Goal: Navigation & Orientation: Find specific page/section

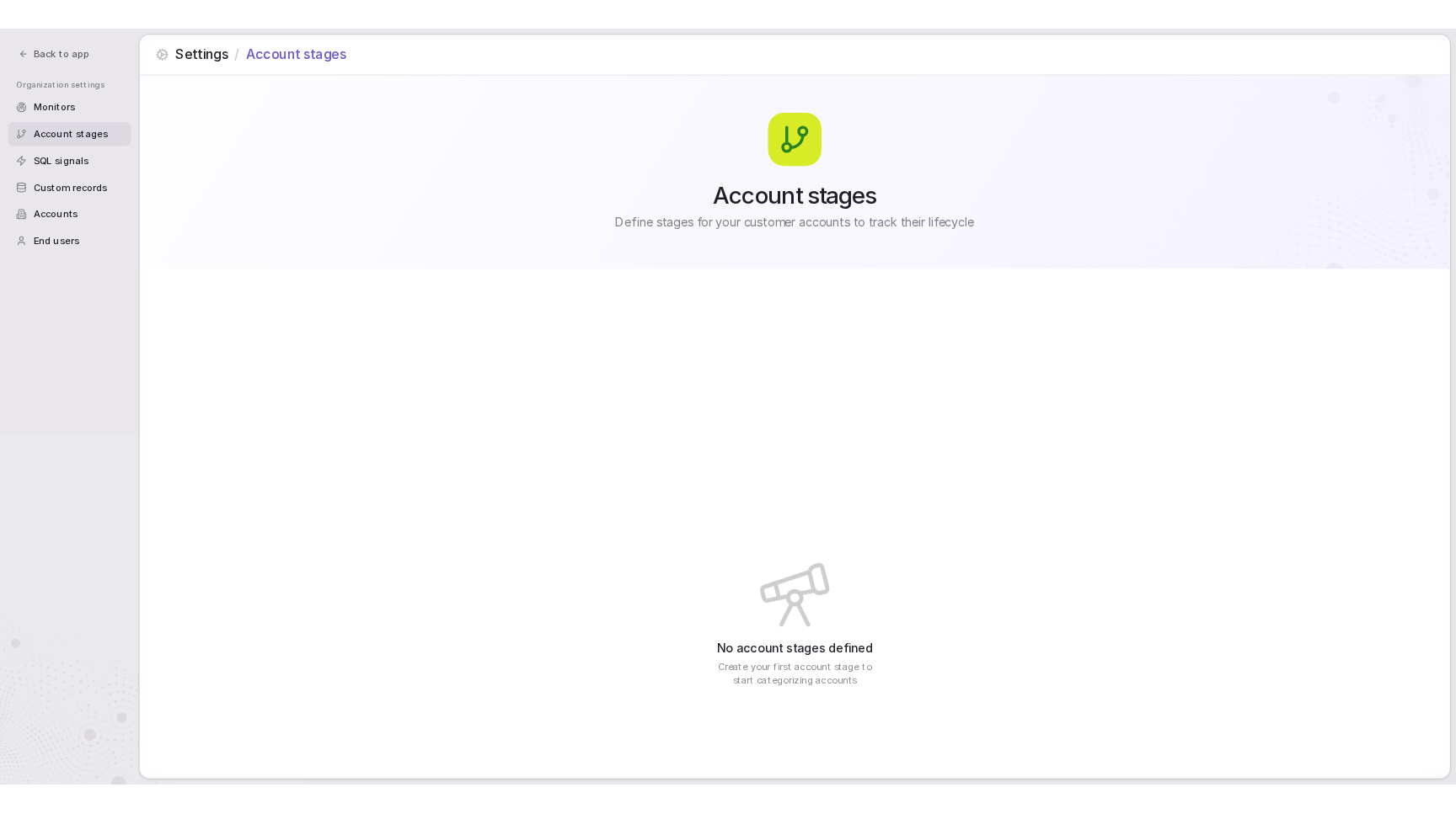
scroll to position [16, 0]
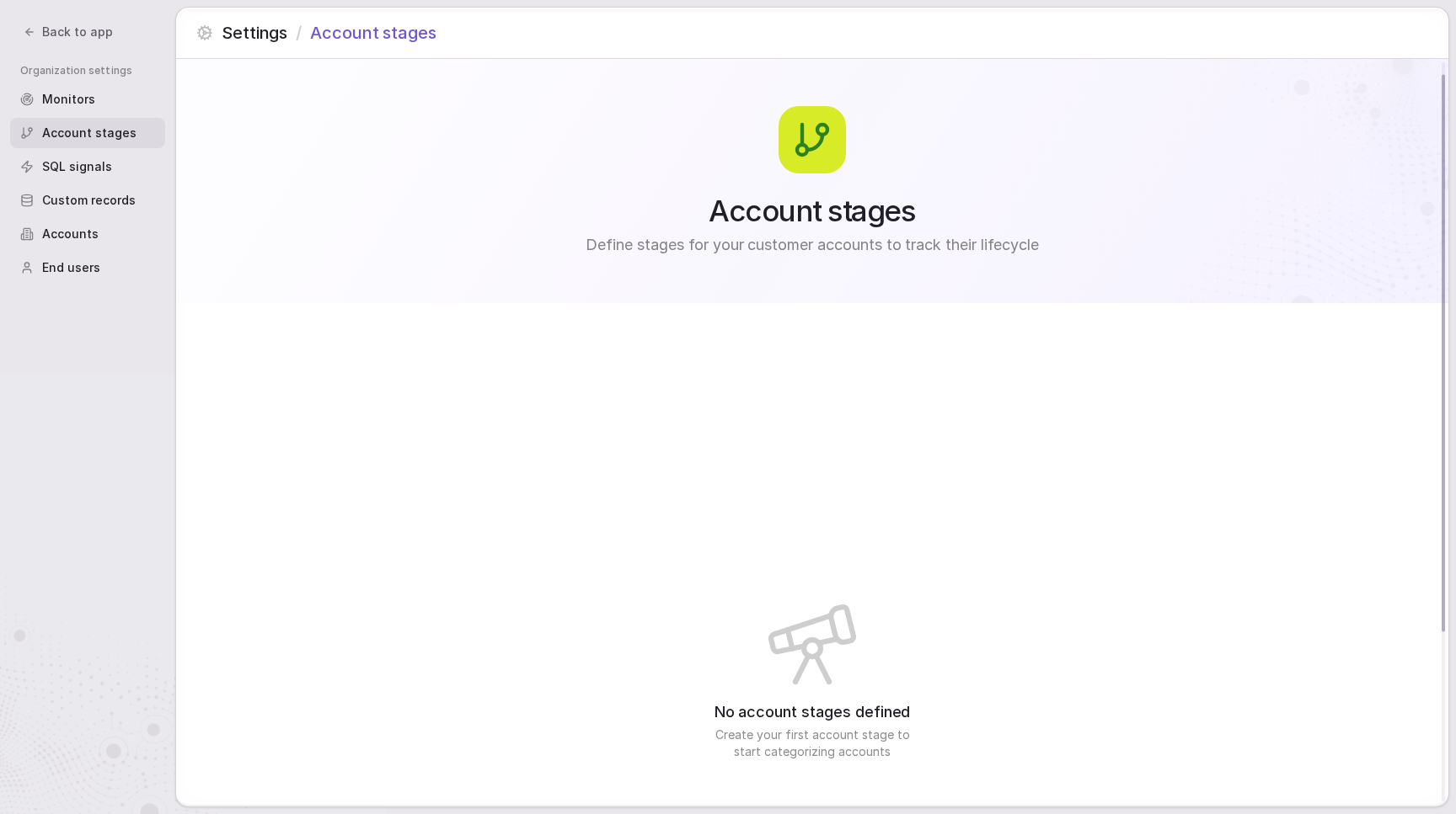
scroll to position [16, 0]
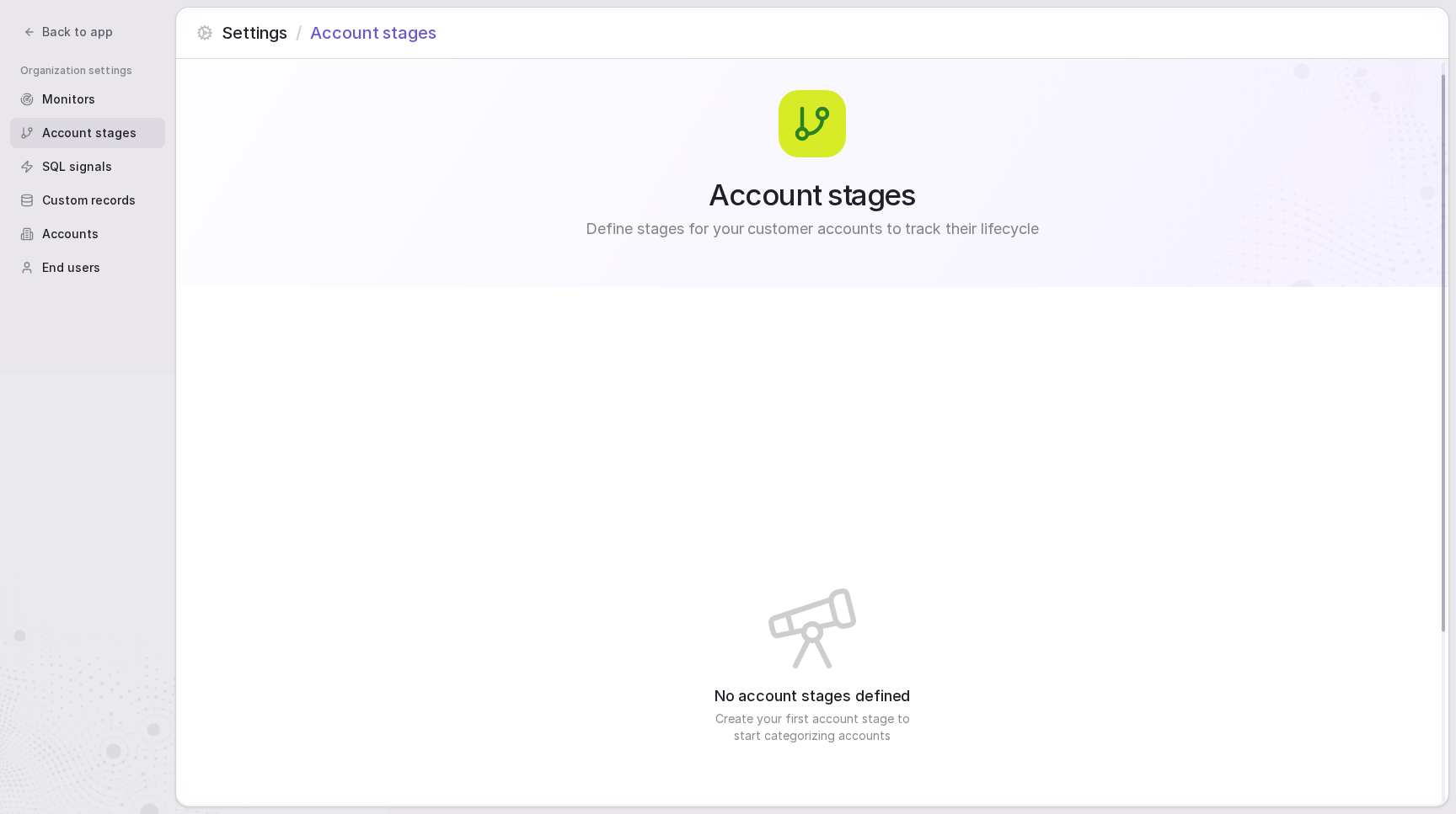
click at [84, 239] on span "Accounts" at bounding box center [70, 234] width 56 height 17
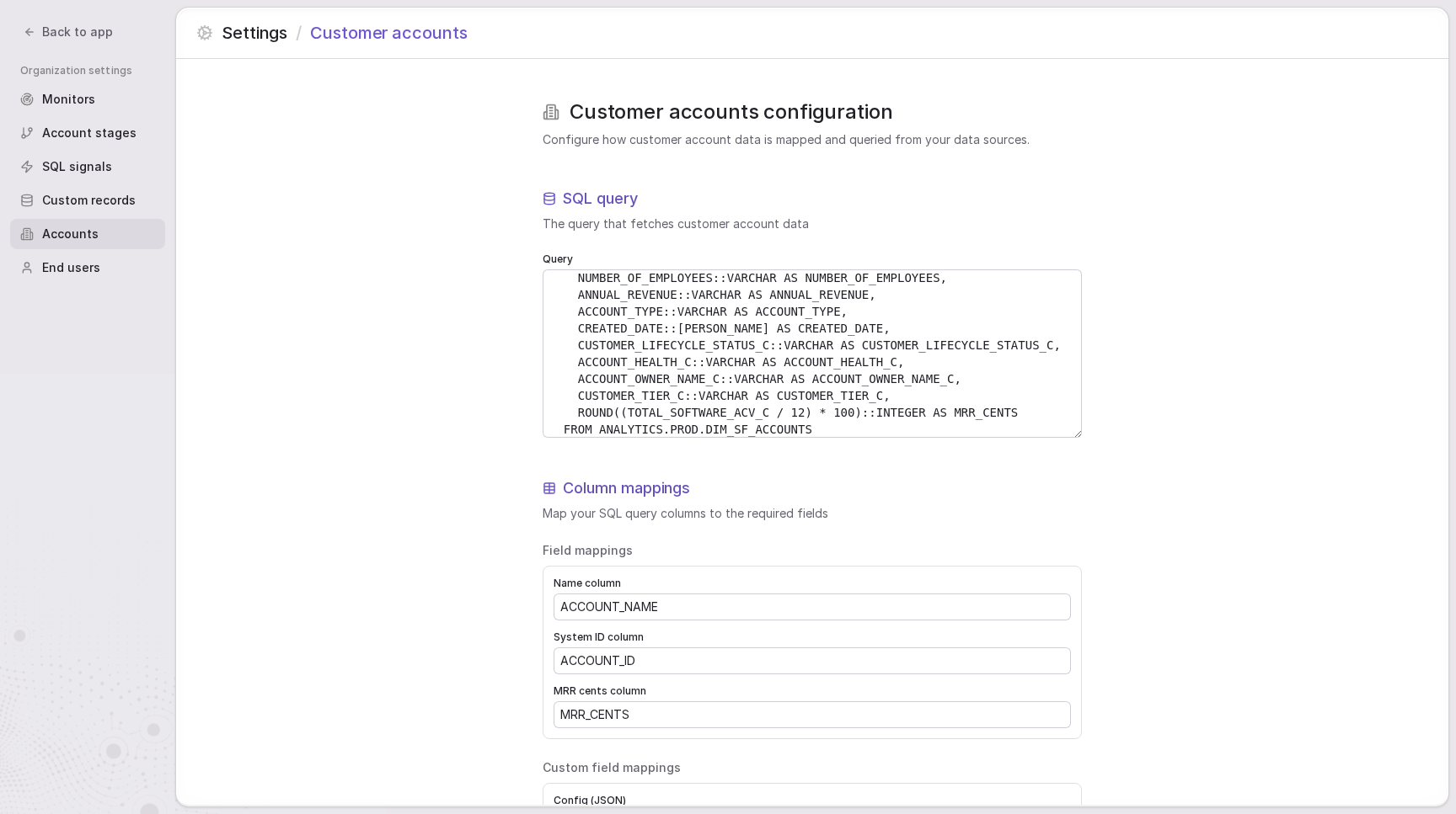
scroll to position [145, 0]
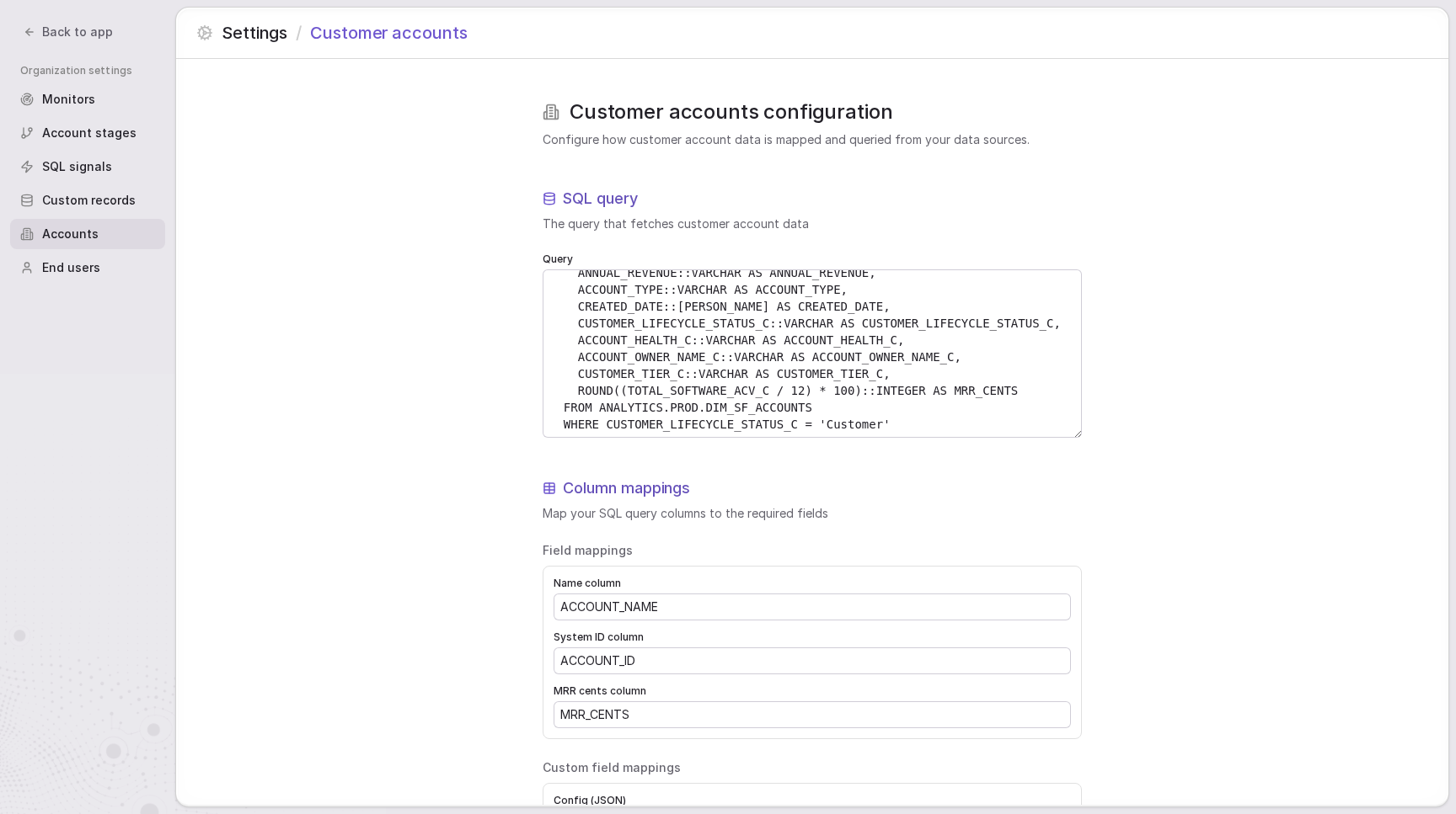
click at [211, 204] on div "Customer accounts configuration Configure how customer account data is mapped a…" at bounding box center [812, 654] width 1272 height 1190
click at [92, 29] on span "Back to app" at bounding box center [77, 31] width 71 height 17
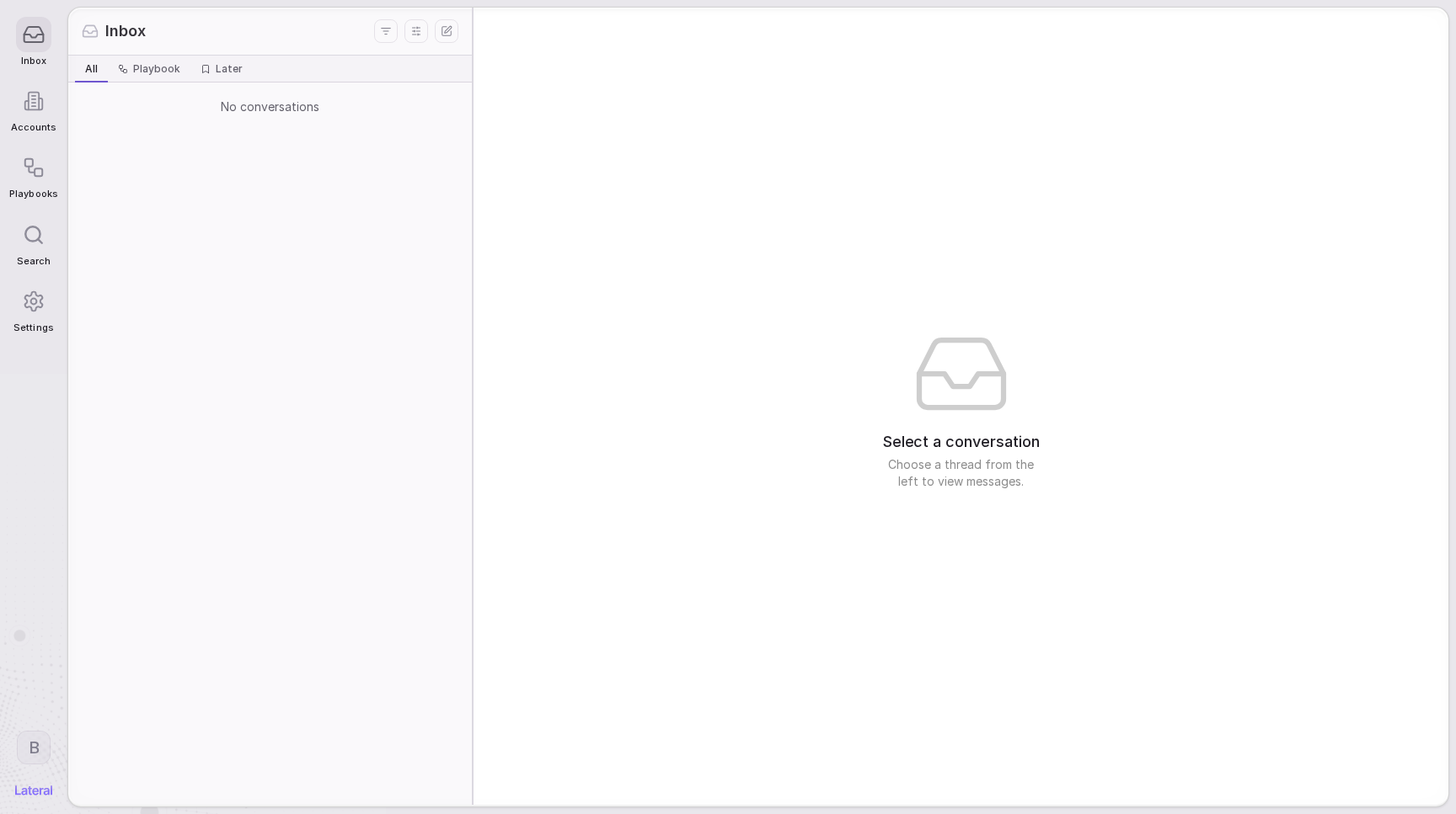
click at [33, 120] on div "Accounts" at bounding box center [33, 108] width 48 height 66
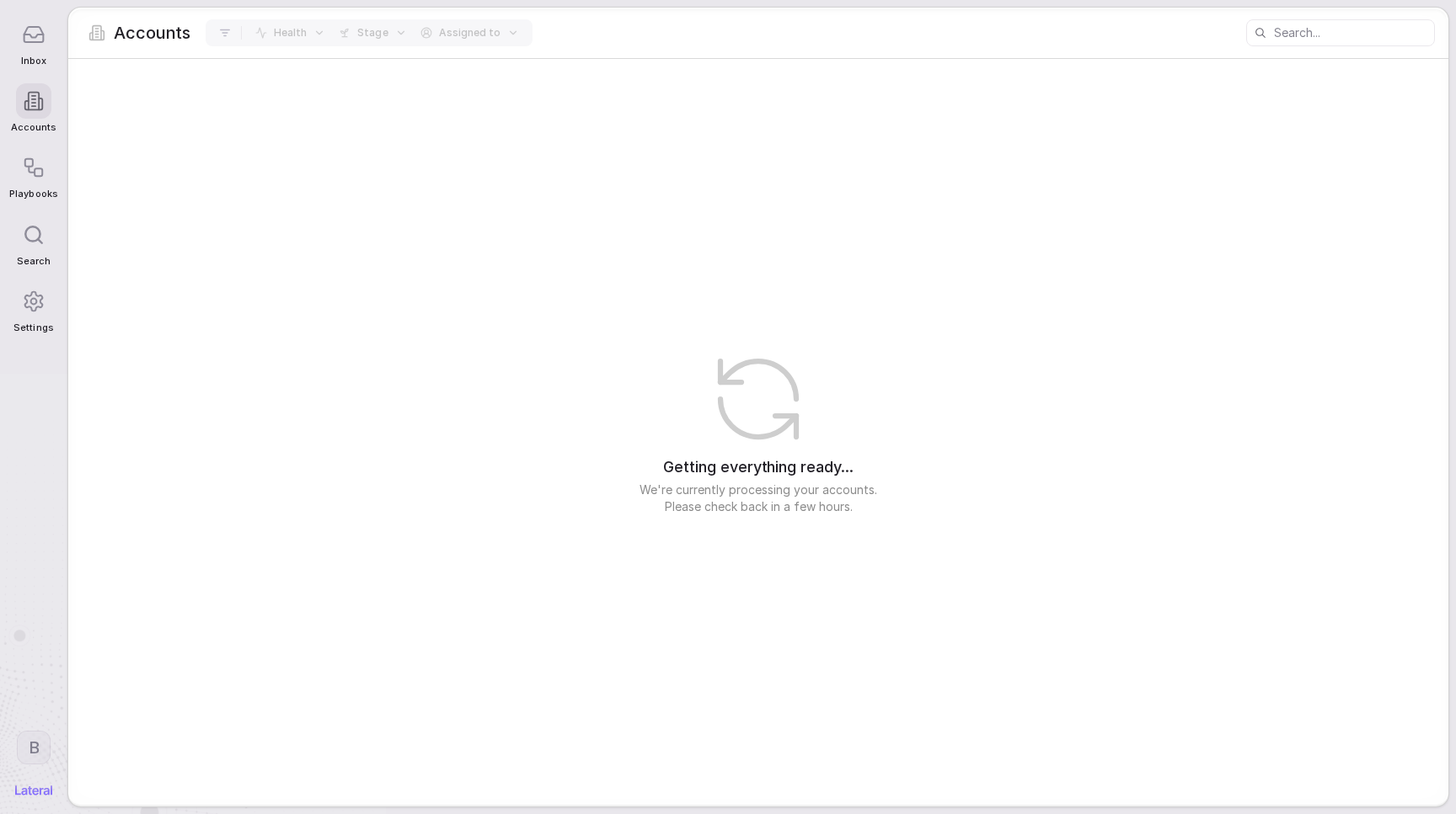
click at [251, 194] on div "Getting everything ready... We're currently processing your accounts. Please ch…" at bounding box center [758, 432] width 1380 height 746
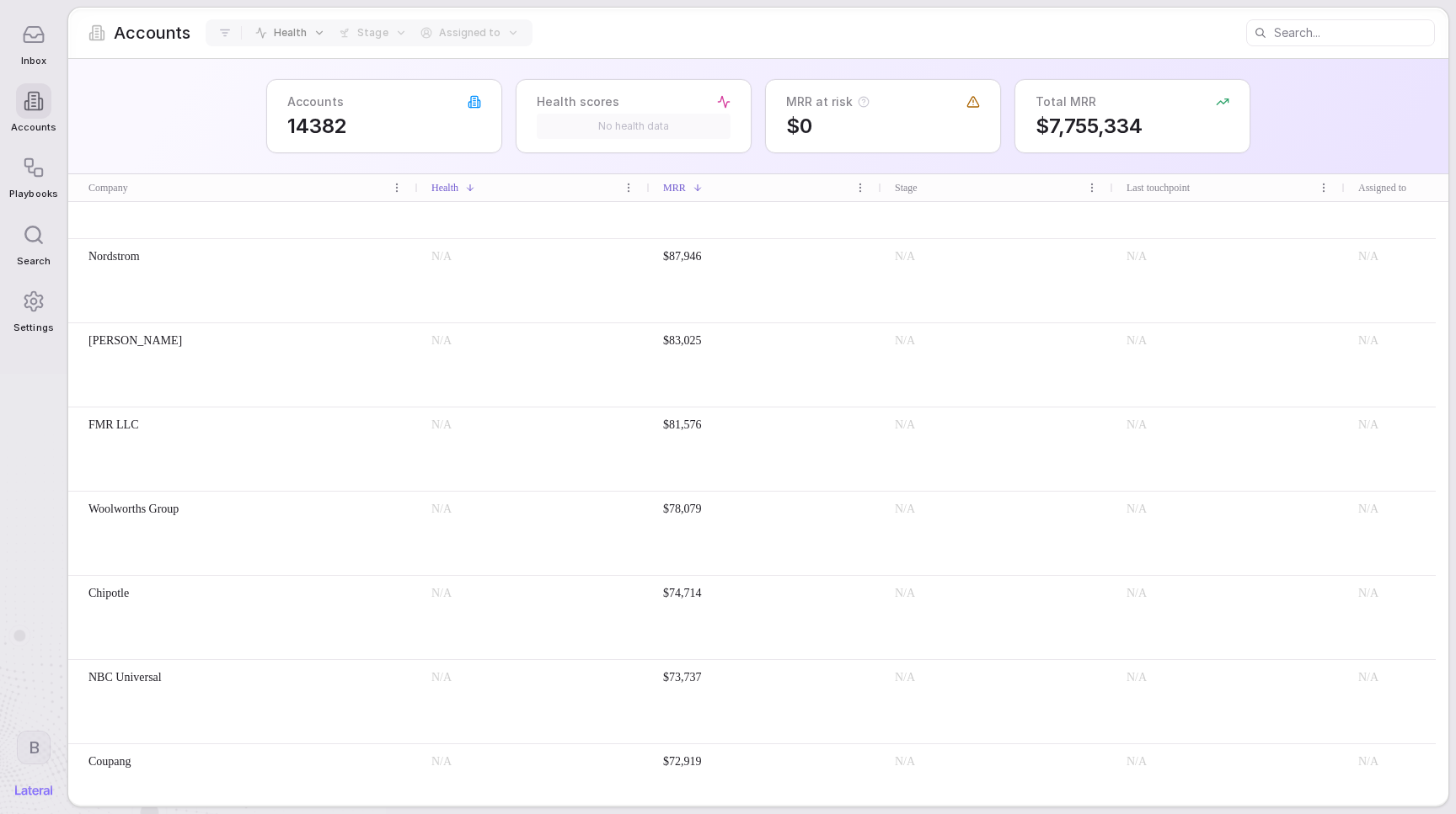
scroll to position [362, 0]
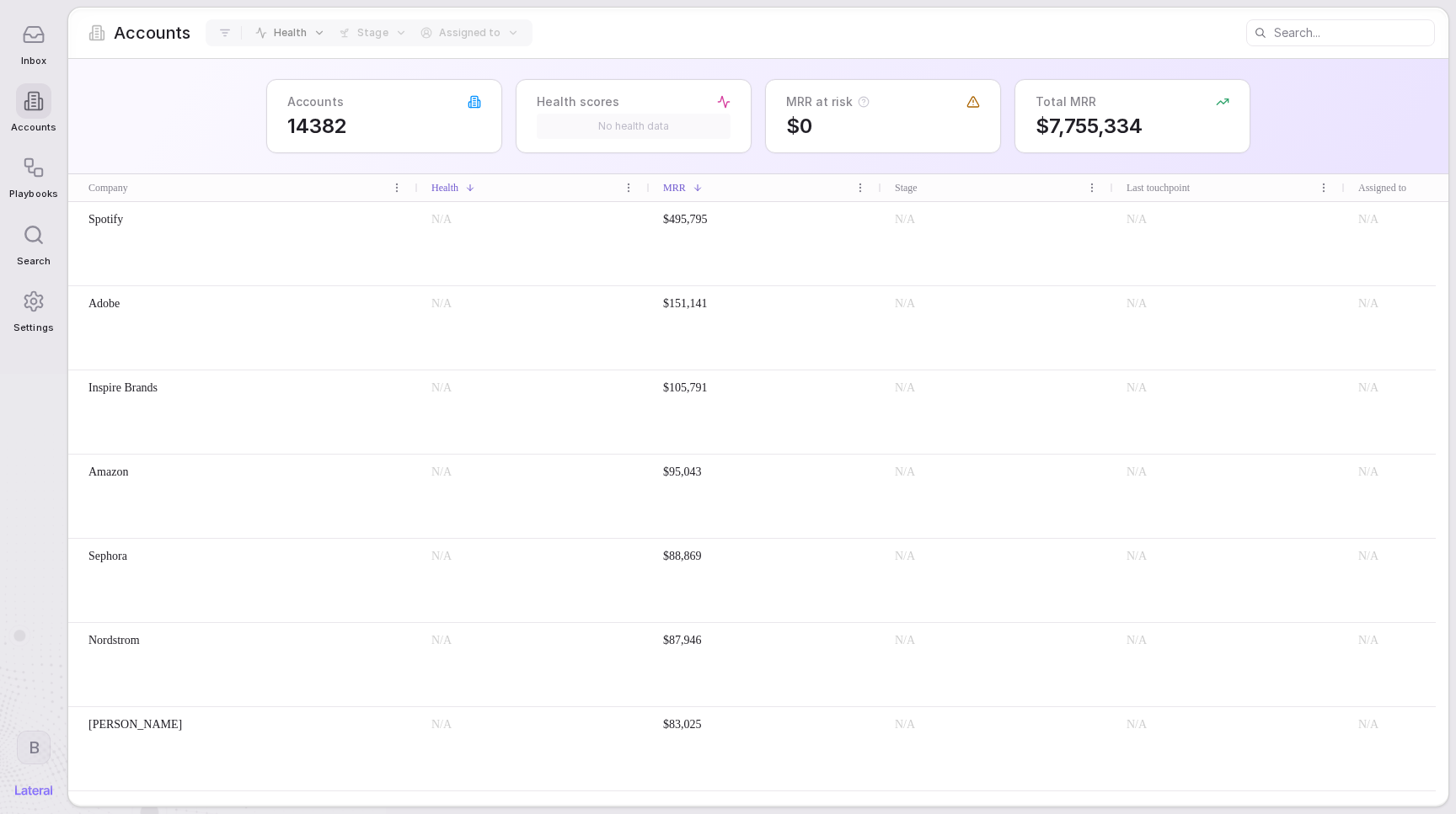
click at [280, 289] on div "Adobe" at bounding box center [243, 328] width 349 height 83
click at [30, 305] on icon at bounding box center [32, 300] width 22 height 22
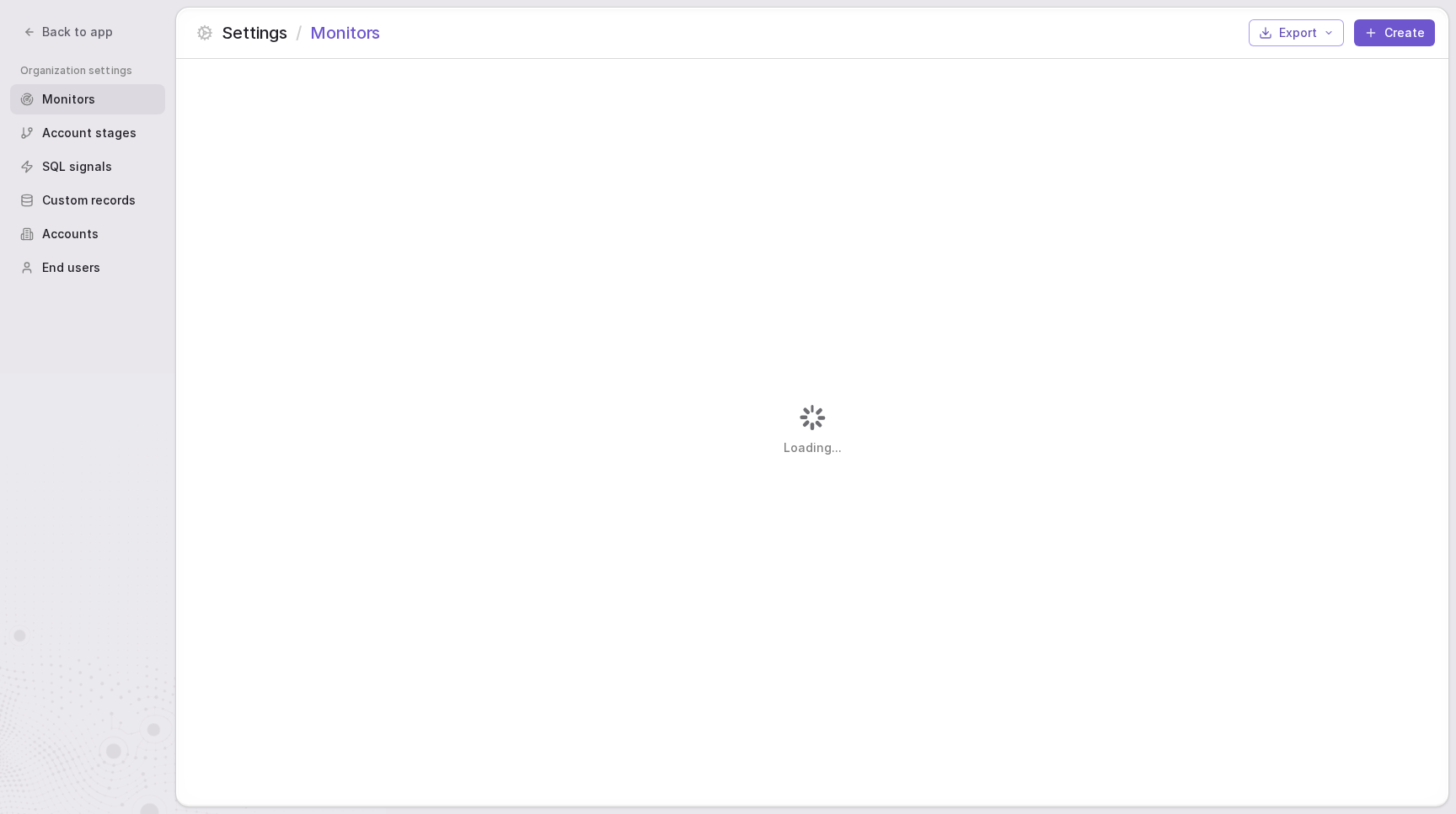
click at [74, 261] on span "End users" at bounding box center [71, 268] width 58 height 17
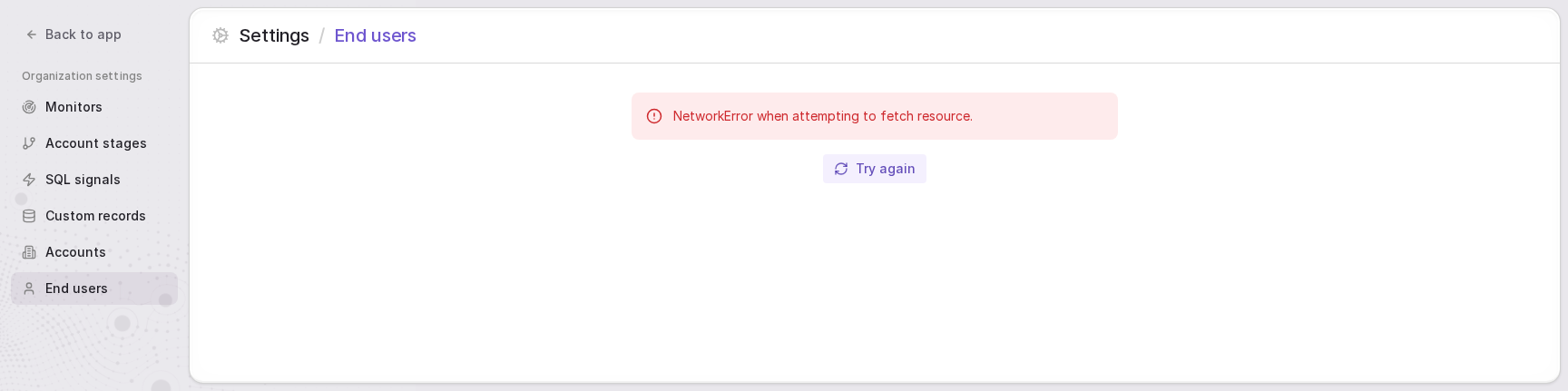
click at [65, 288] on span "End users" at bounding box center [76, 289] width 63 height 18
click at [113, 250] on div "Accounts" at bounding box center [94, 252] width 167 height 33
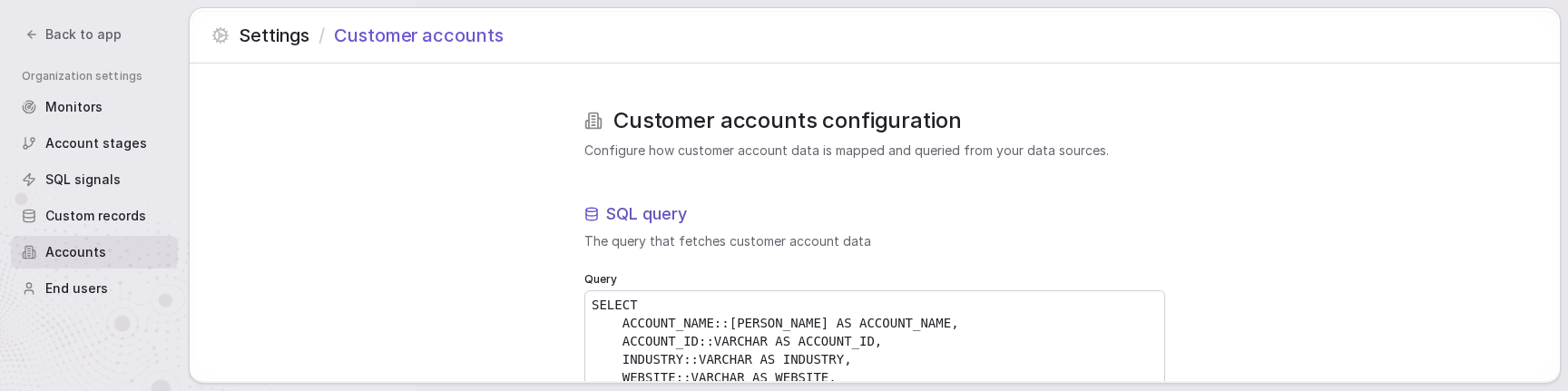
click at [95, 292] on span "End users" at bounding box center [76, 289] width 63 height 18
